Goal: Task Accomplishment & Management: Manage account settings

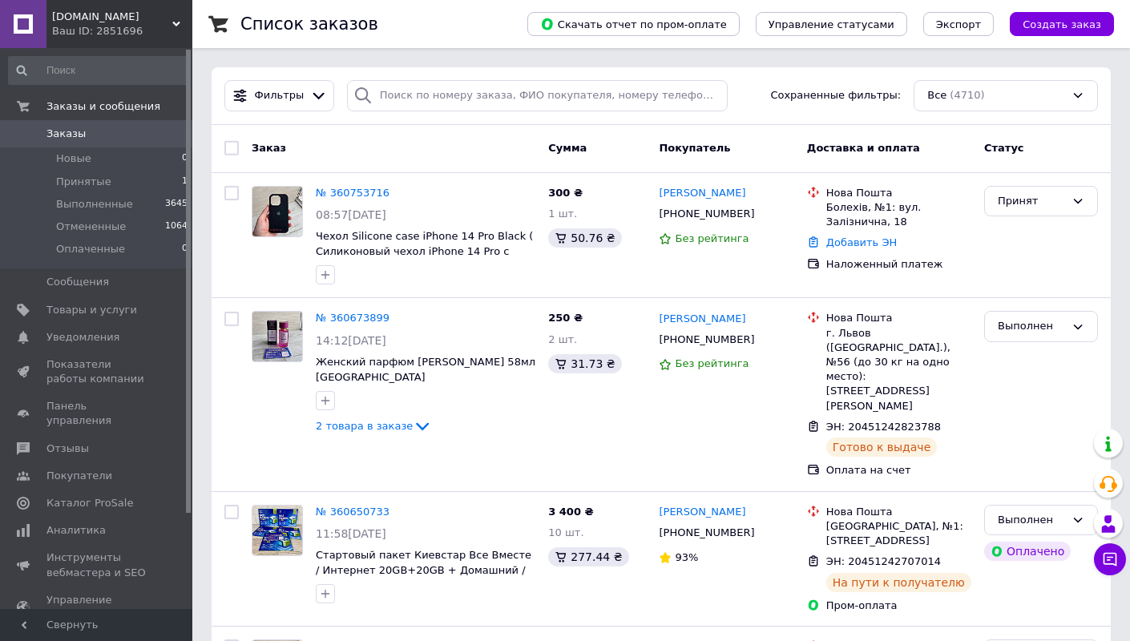
click at [162, 127] on span "0" at bounding box center [170, 134] width 44 height 14
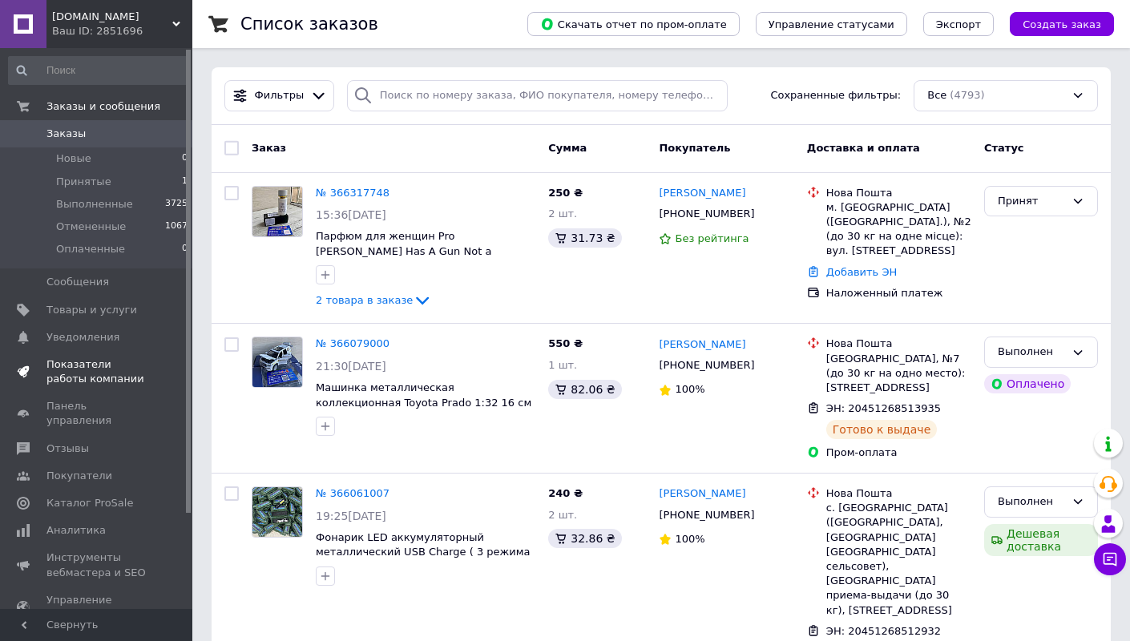
click at [117, 363] on span "Показатели работы компании" at bounding box center [97, 371] width 102 height 29
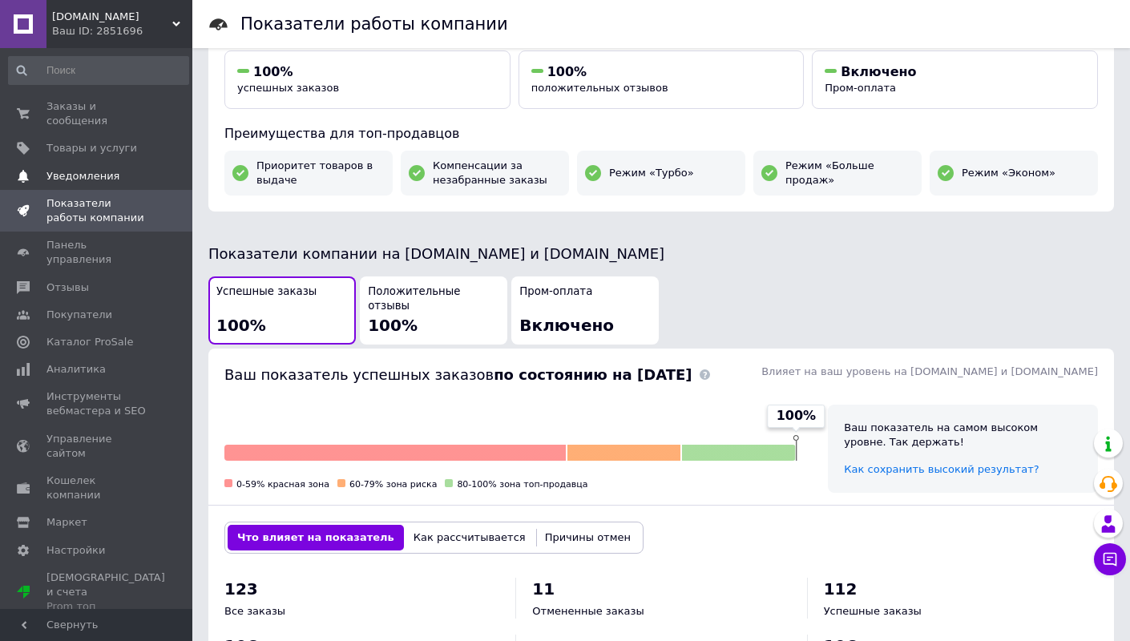
scroll to position [69, 0]
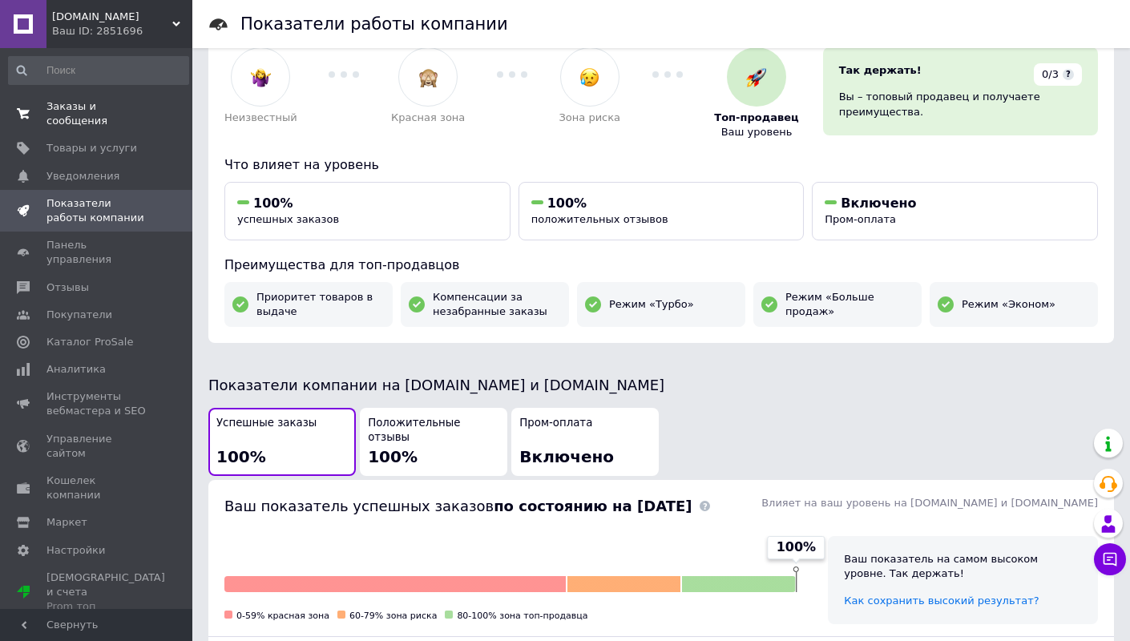
click at [76, 105] on span "Заказы и сообщения" at bounding box center [97, 113] width 102 height 29
